Goal: Information Seeking & Learning: Learn about a topic

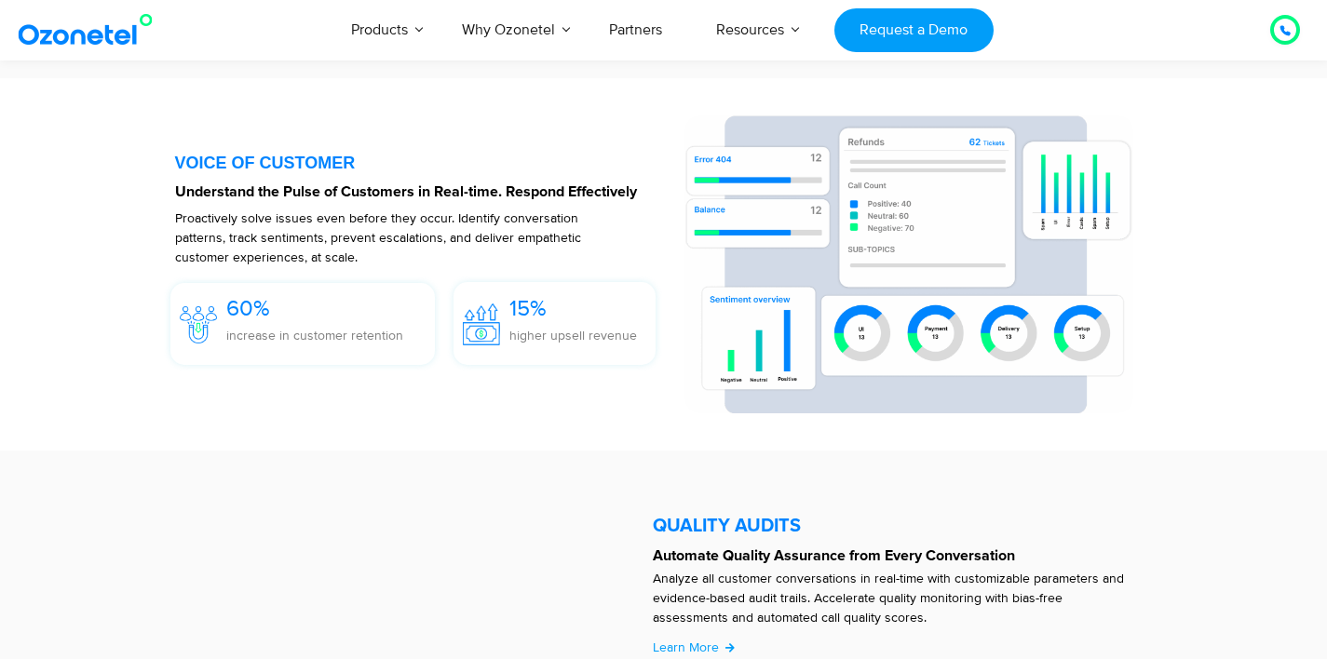
scroll to position [2836, 0]
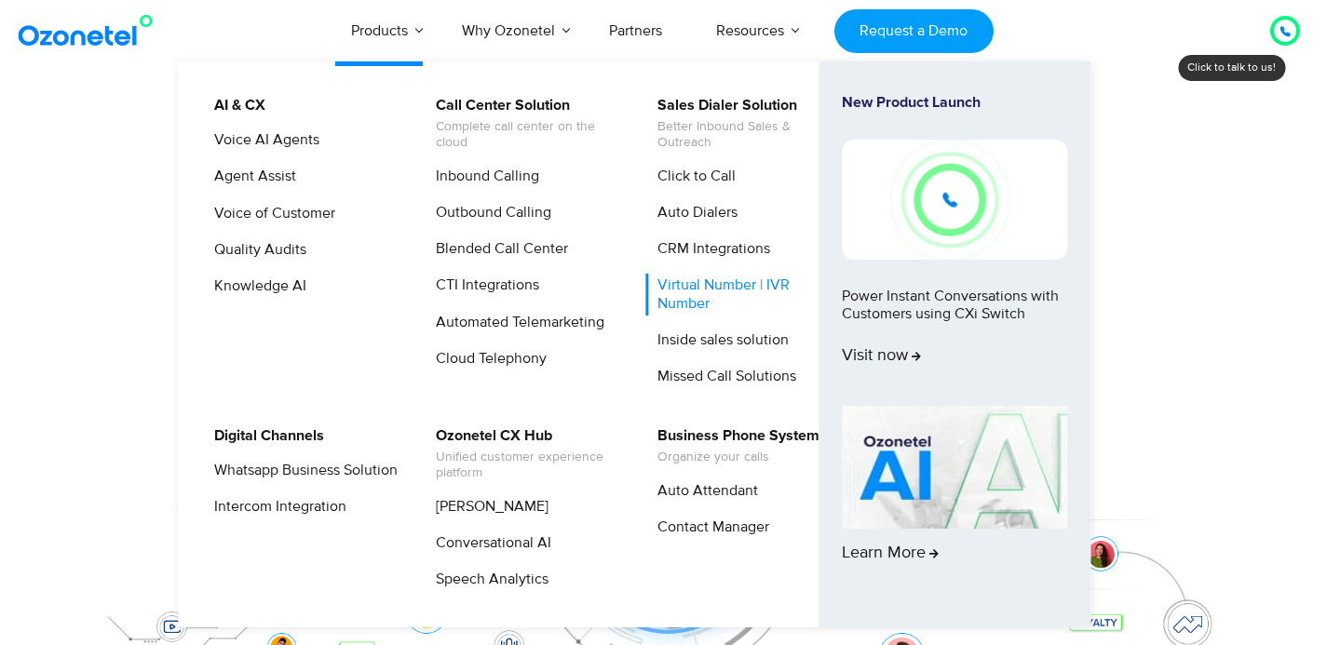
click at [712, 297] on link "Virtual Number | IVR Number" at bounding box center [744, 294] width 198 height 41
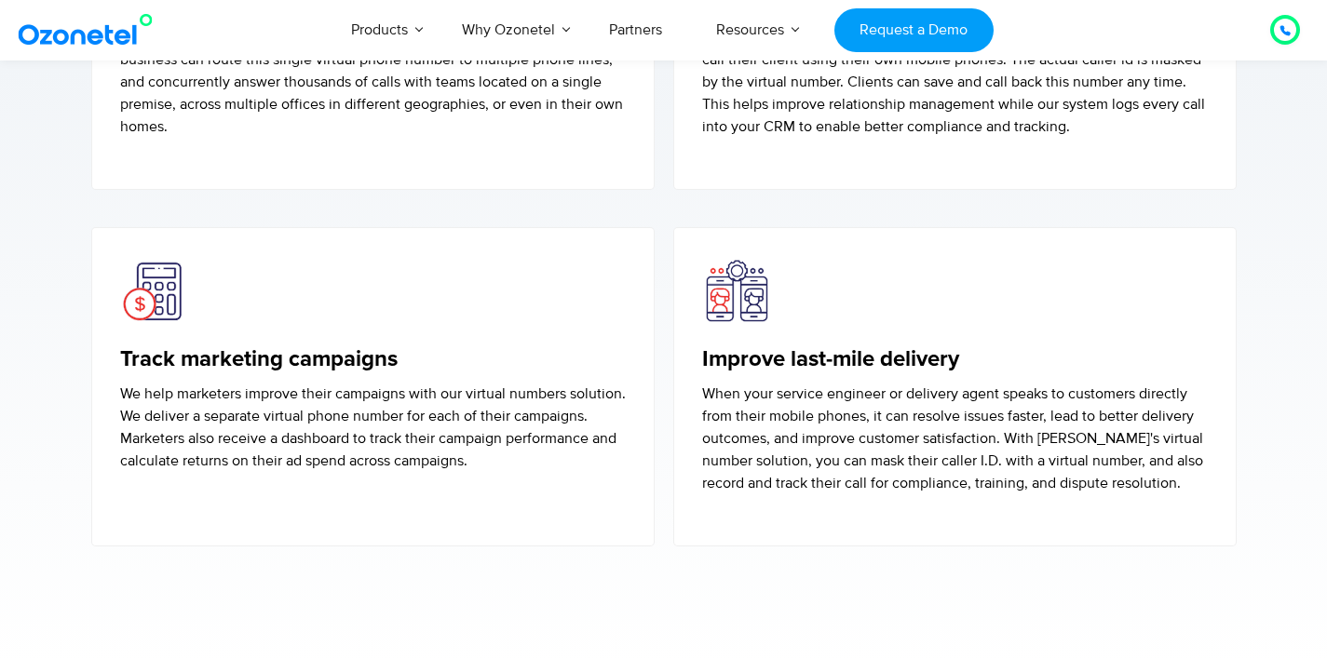
scroll to position [5384, 0]
